Goal: Information Seeking & Learning: Learn about a topic

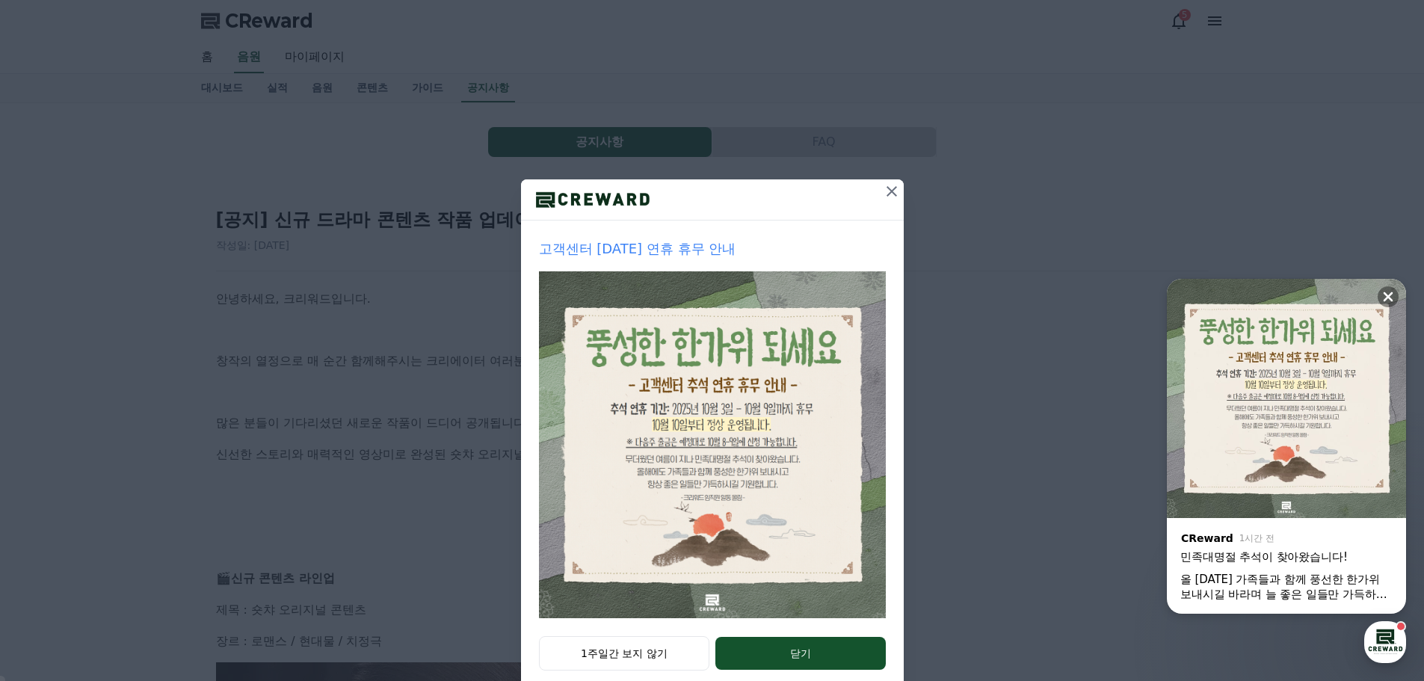
drag, startPoint x: 768, startPoint y: 660, endPoint x: 725, endPoint y: 627, distance: 53.8
click at [768, 660] on button "닫기" at bounding box center [800, 653] width 170 height 33
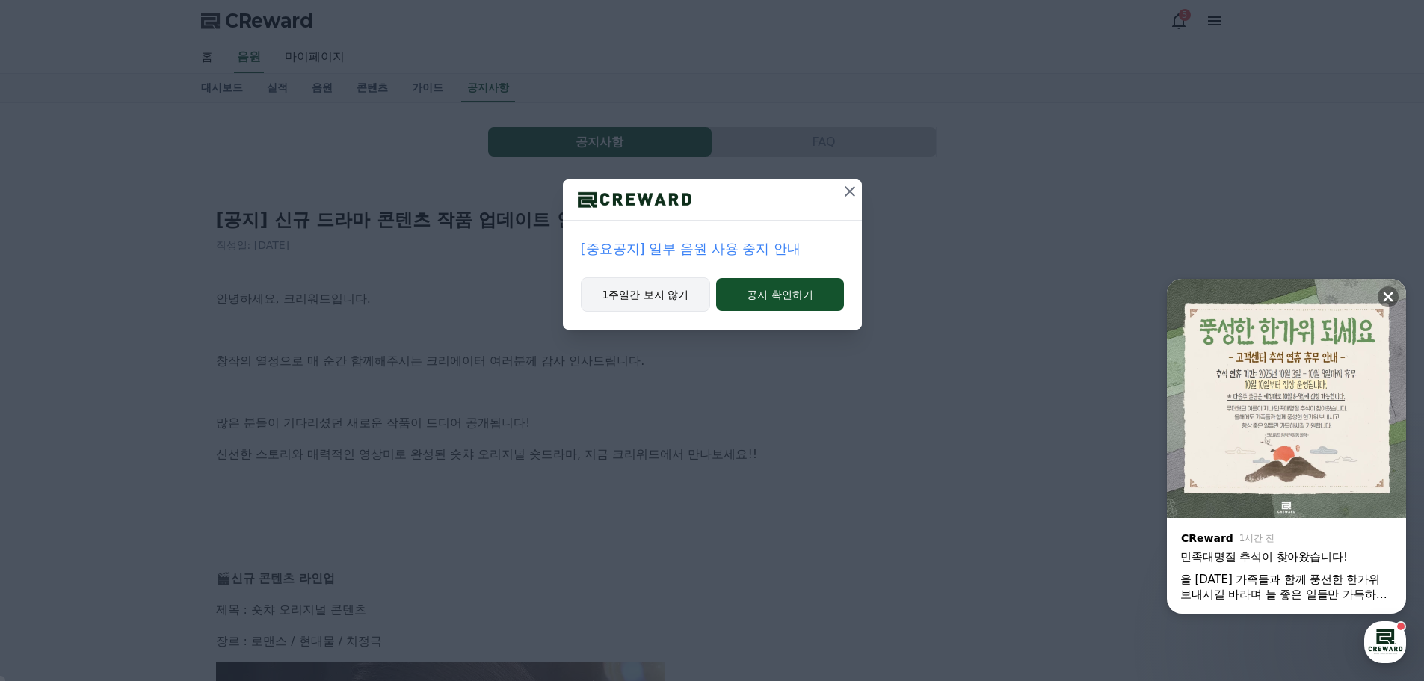
click at [615, 295] on button "1주일간 보지 않기" at bounding box center [646, 294] width 130 height 34
click at [664, 286] on button "1주일간 보지 않기" at bounding box center [646, 294] width 130 height 34
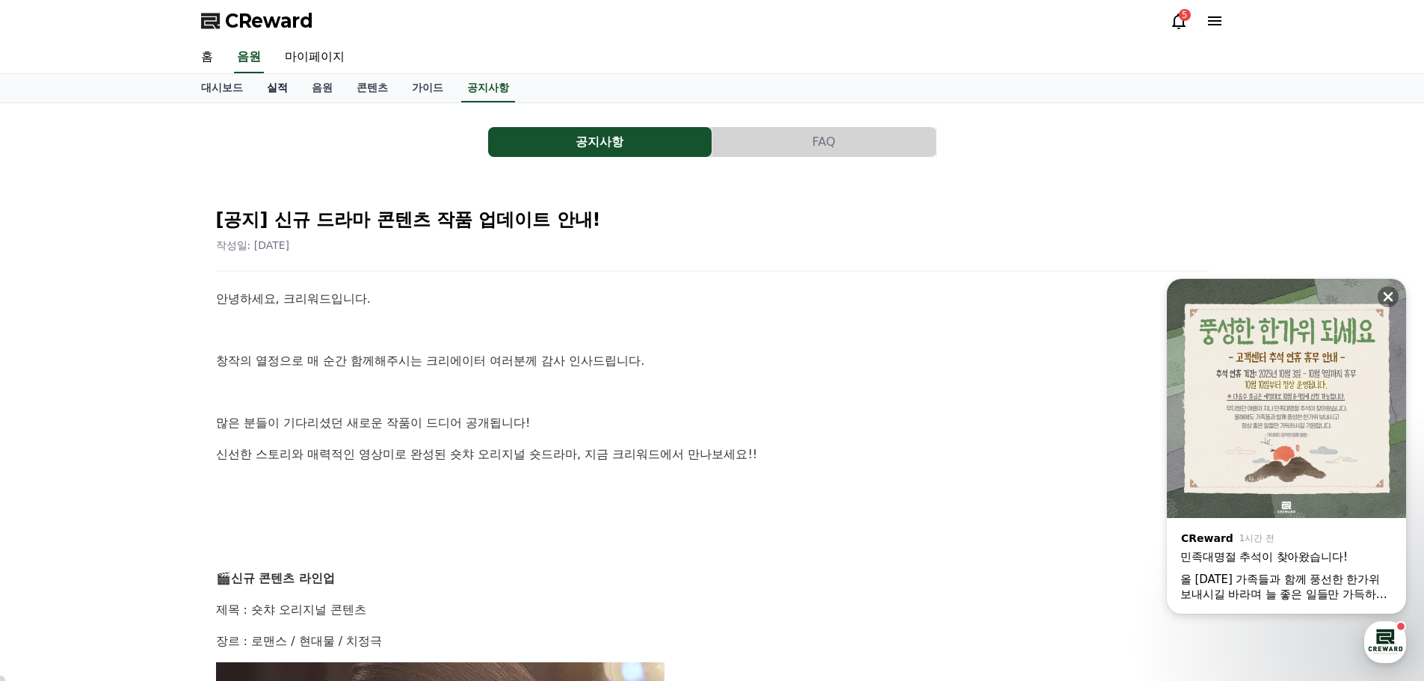
click at [283, 81] on link "실적" at bounding box center [277, 88] width 45 height 28
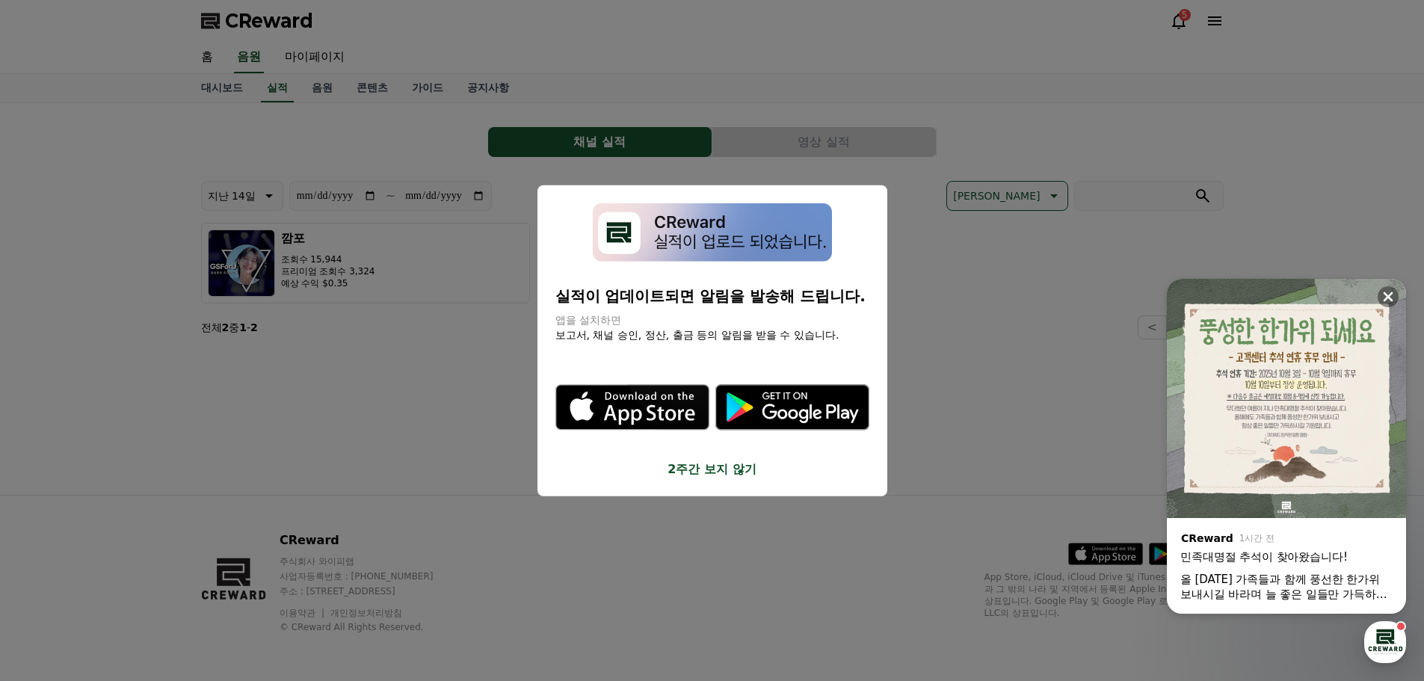
click at [327, 88] on button "close modal" at bounding box center [712, 340] width 1424 height 681
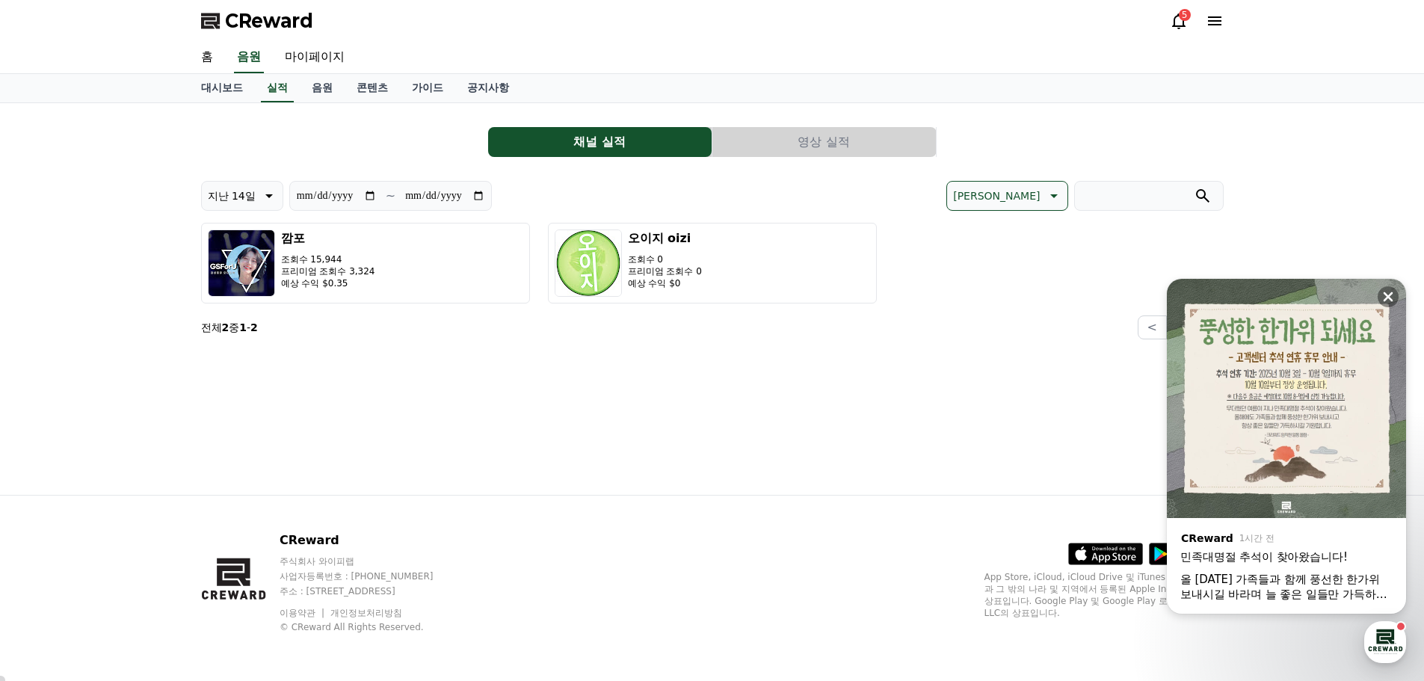
click at [1186, 19] on div "5" at bounding box center [1185, 15] width 12 height 12
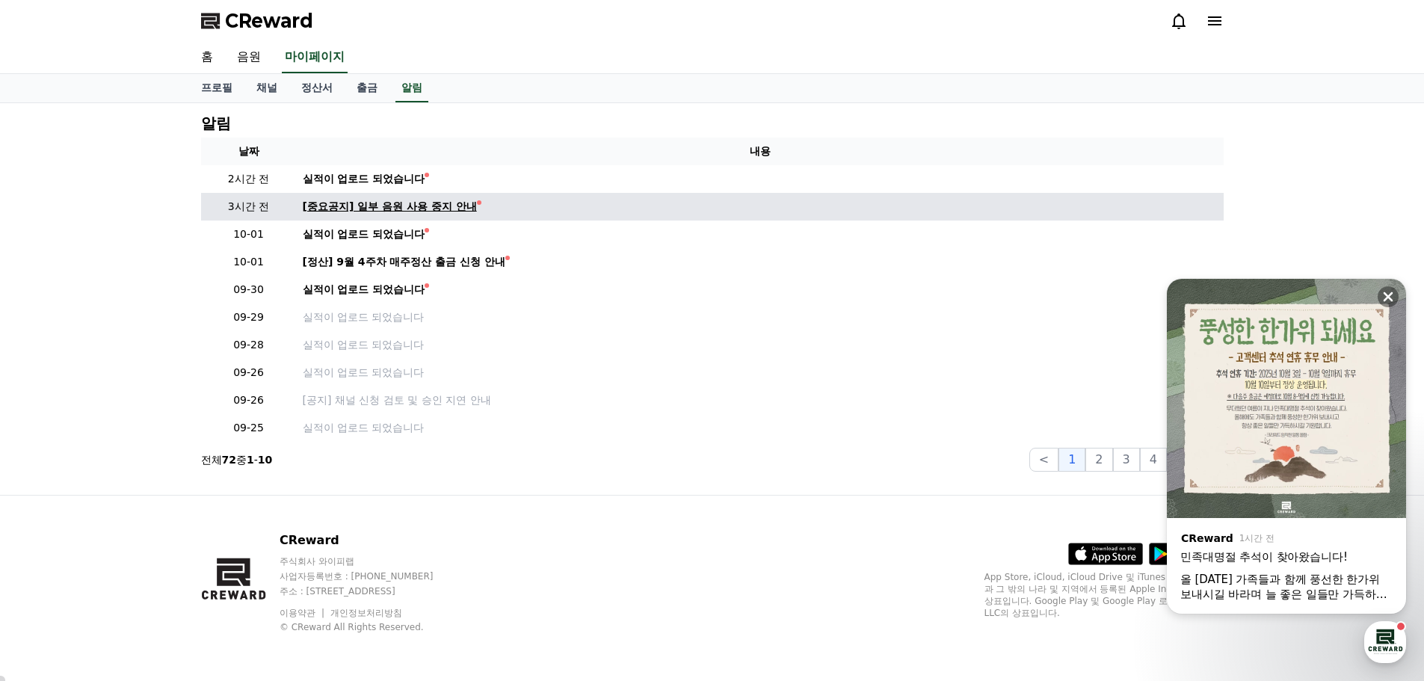
click at [316, 209] on div "[중요공지] 일부 음원 사용 중지 안내" at bounding box center [390, 207] width 174 height 16
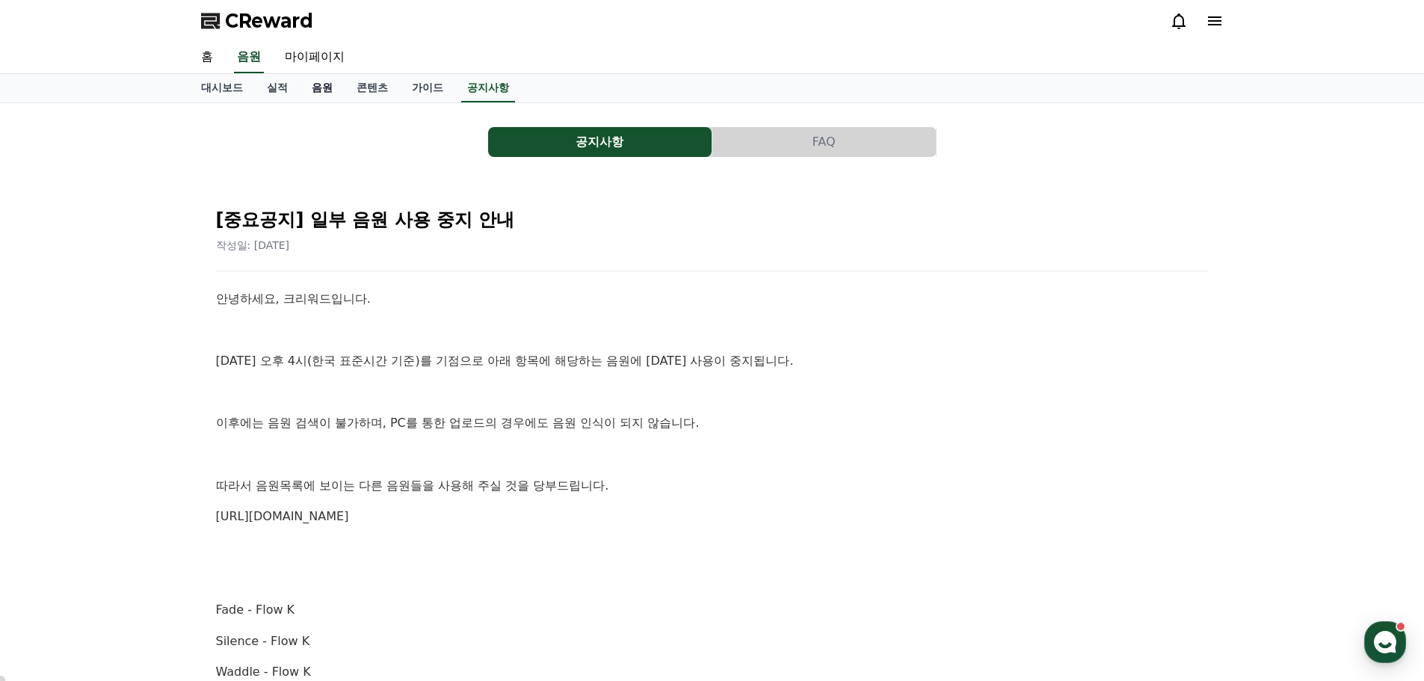
click at [335, 89] on link "음원" at bounding box center [322, 88] width 45 height 28
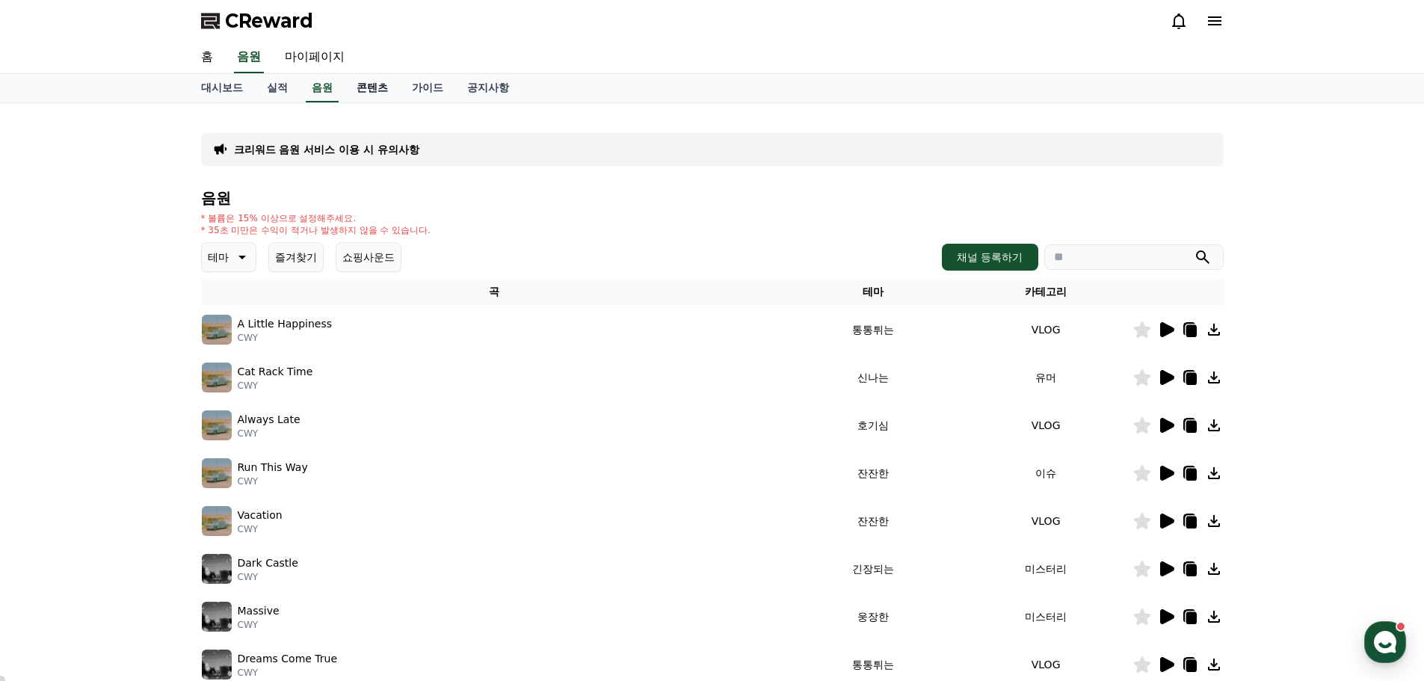
click at [381, 88] on link "콘텐츠" at bounding box center [372, 88] width 55 height 28
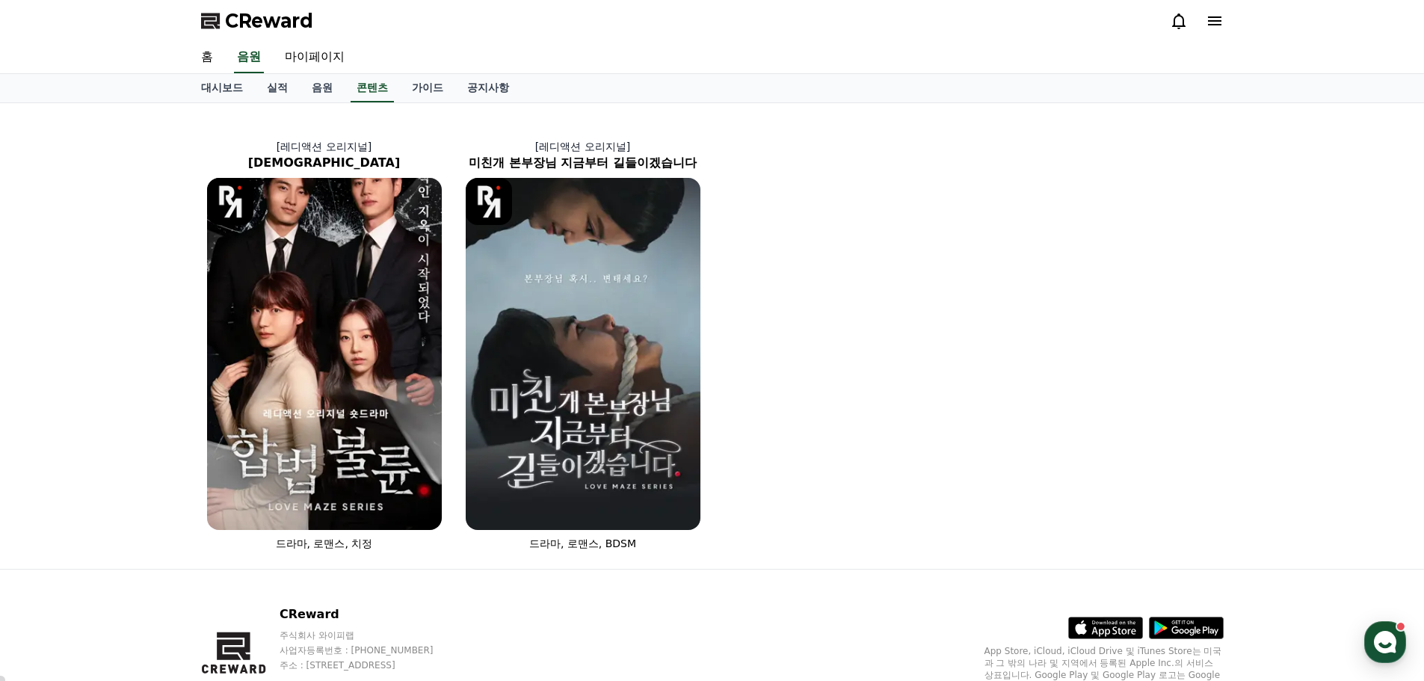
click at [981, 289] on div "[레디액션 오리지널] 합법불륜 드라마, 로맨스, 치정 [레디액션 오리지널] 미친개 본부장님 지금부터 길들이겠습니다 드라마, 로맨스, BDSM" at bounding box center [712, 336] width 1034 height 454
click at [960, 372] on div "[레디액션 오리지널] 합법불륜 드라마, 로맨스, 치정 [레디액션 오리지널] 미친개 본부장님 지금부터 길들이겠습니다 드라마, 로맨스, BDSM" at bounding box center [712, 336] width 1034 height 454
click at [1374, 309] on div "[레디액션 오리지널] 합법불륜 드라마, 로맨스, 치정 [레디액션 오리지널] 미친개 본부장님 지금부터 길들이겠습니다 드라마, 로맨스, BDSM" at bounding box center [712, 336] width 1424 height 466
